Goal: Task Accomplishment & Management: Manage account settings

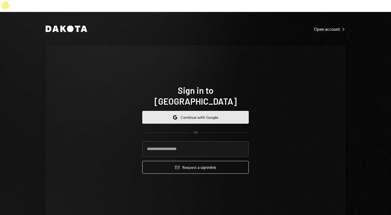
click at [207, 111] on button "Google Continue with Google" at bounding box center [195, 117] width 106 height 13
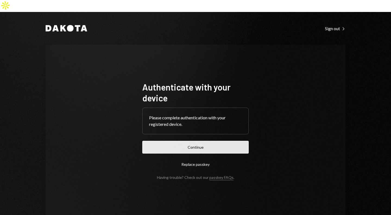
click at [193, 141] on button "Continue" at bounding box center [195, 147] width 106 height 13
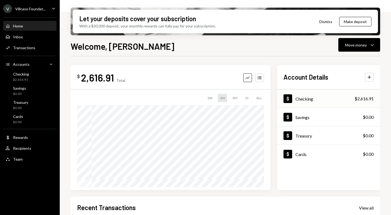
click at [304, 99] on div "Checking" at bounding box center [304, 98] width 18 height 5
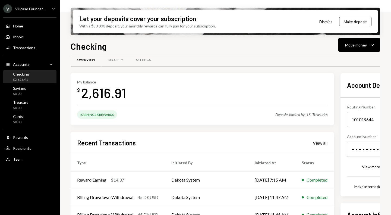
scroll to position [0, 0]
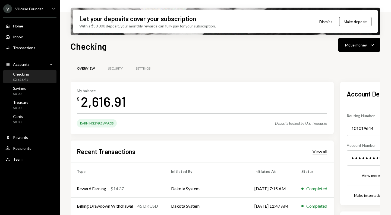
click at [312, 151] on div "View all" at bounding box center [319, 151] width 15 height 5
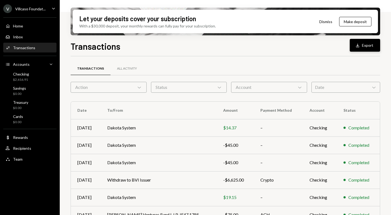
click at [364, 43] on button "Download Export" at bounding box center [365, 45] width 30 height 13
click at [52, 9] on icon "Caret Down" at bounding box center [53, 8] width 6 height 6
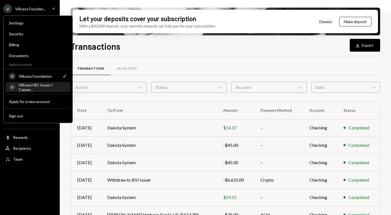
click at [50, 87] on div "Villcaso HEI Issuer I Corpor..." at bounding box center [43, 87] width 48 height 9
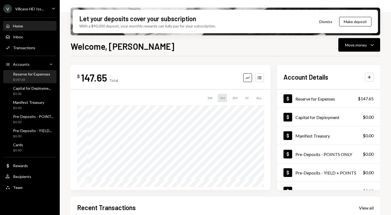
click at [46, 75] on div "Reserve for Expenses" at bounding box center [31, 74] width 37 height 5
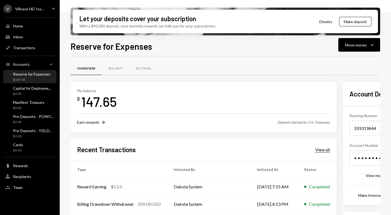
click at [315, 148] on div "View all" at bounding box center [322, 149] width 15 height 5
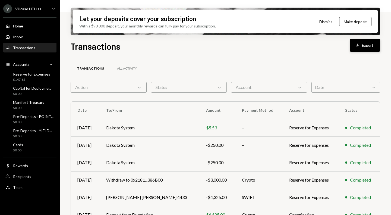
click at [362, 48] on button "Download Export" at bounding box center [365, 45] width 30 height 13
